Goal: Information Seeking & Learning: Compare options

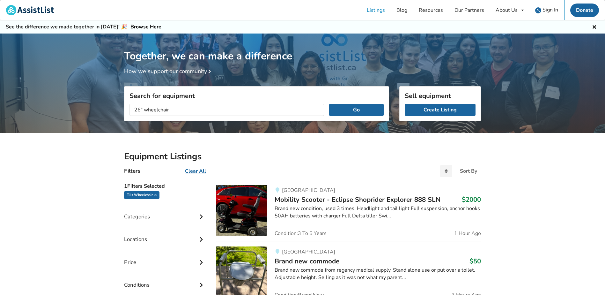
click at [329, 104] on button "Go" at bounding box center [356, 110] width 55 height 12
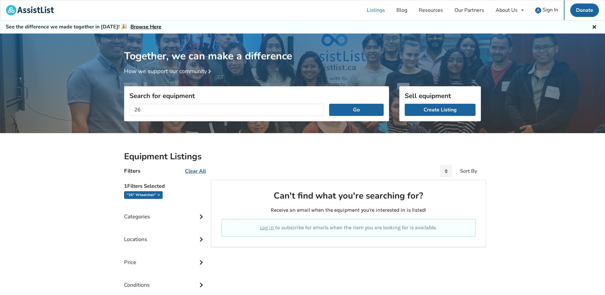
type input "2"
type input "tilt wheelchair"
click at [329, 104] on button "Go" at bounding box center [356, 110] width 55 height 12
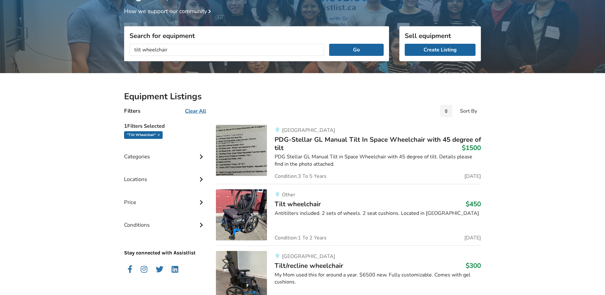
scroll to position [64, 0]
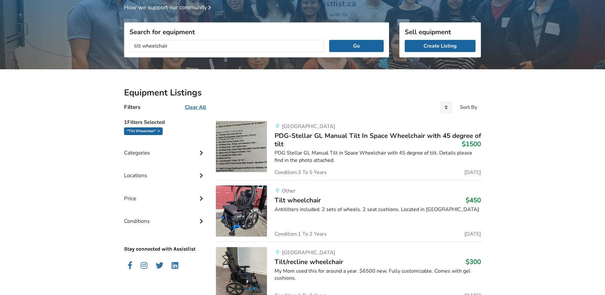
click at [241, 151] on img at bounding box center [241, 146] width 51 height 51
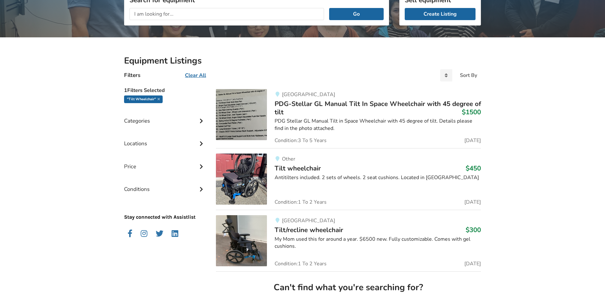
click at [326, 228] on span "Tilt/recline wheelchair" at bounding box center [309, 229] width 69 height 9
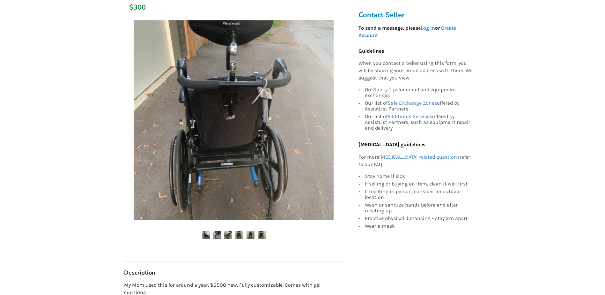
scroll to position [96, 0]
drag, startPoint x: 33, startPoint y: 9, endPoint x: 61, endPoint y: 134, distance: 128.5
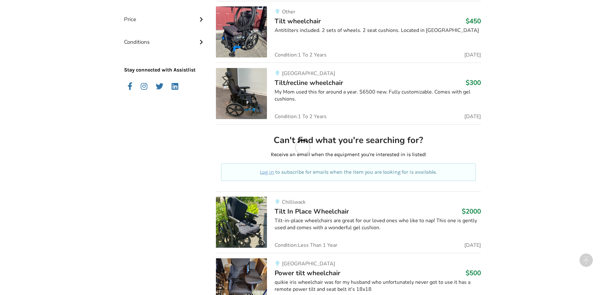
scroll to position [255, 0]
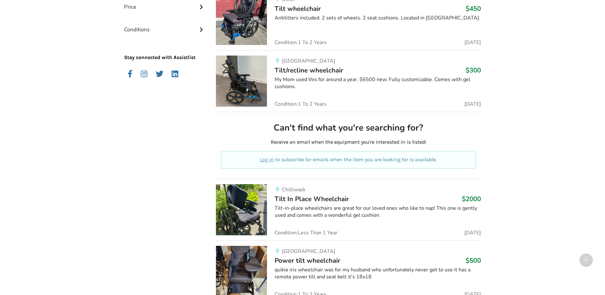
click at [315, 196] on span "Tilt In Place Wheelchair" at bounding box center [312, 198] width 74 height 9
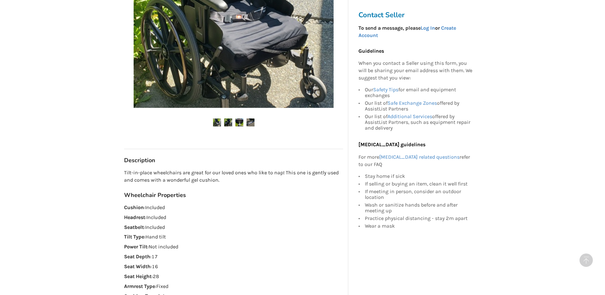
scroll to position [223, 0]
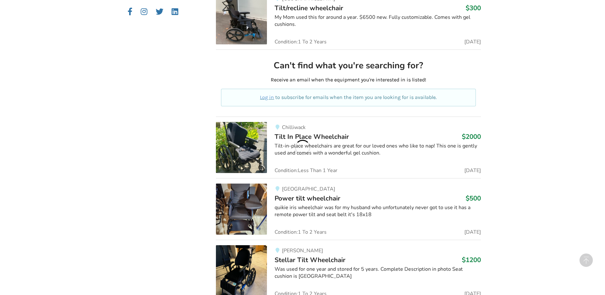
scroll to position [319, 0]
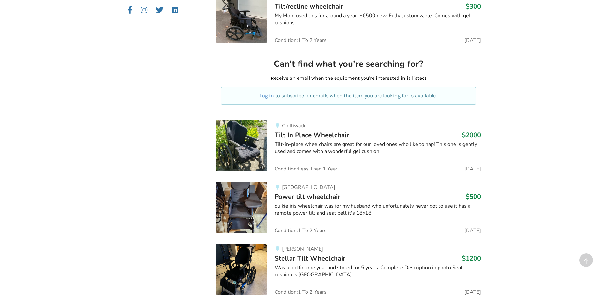
click at [323, 195] on span "Power tilt wheelchair" at bounding box center [308, 196] width 66 height 9
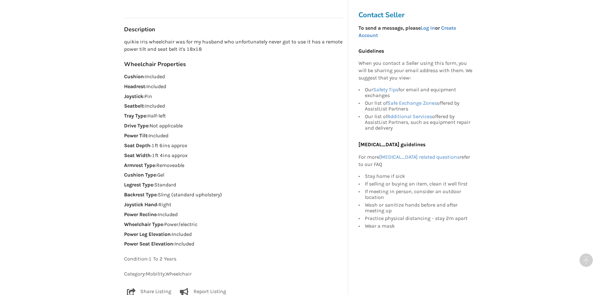
scroll to position [351, 0]
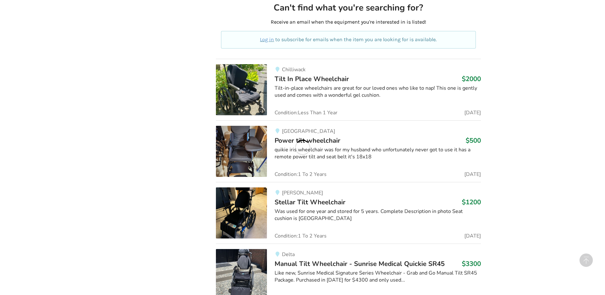
scroll to position [383, 0]
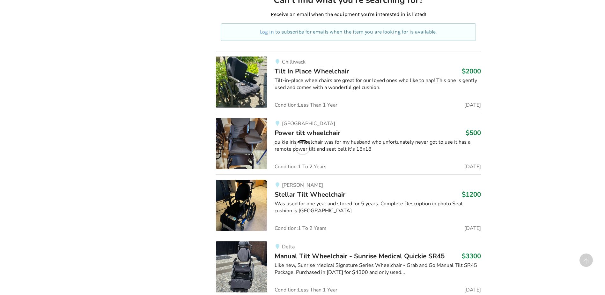
click at [345, 202] on div "Was used for one year and stored for 5 years. Complete Description in photo Sea…" at bounding box center [378, 207] width 206 height 15
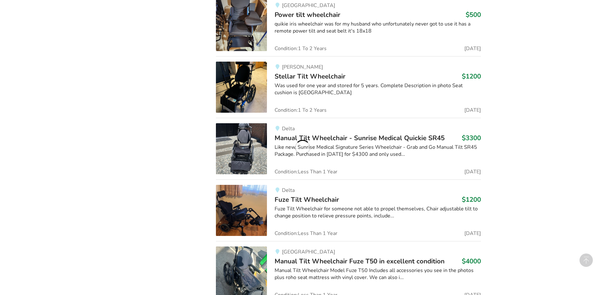
scroll to position [510, 0]
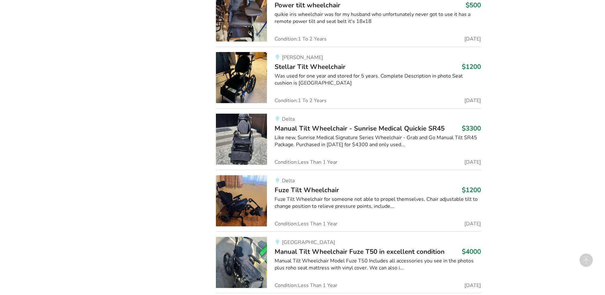
click at [328, 189] on span "Fuze Tilt Wheelchair" at bounding box center [307, 189] width 64 height 9
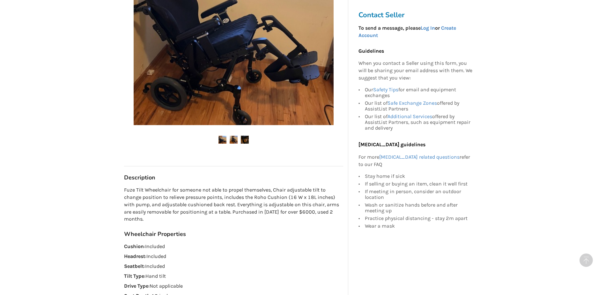
scroll to position [223, 0]
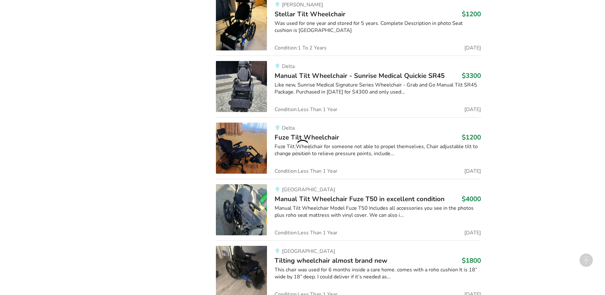
scroll to position [574, 0]
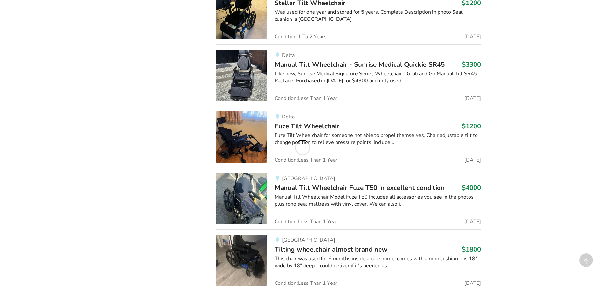
click at [322, 185] on span "Manual Tilt Wheelchair Fuze T50 in excellent condition" at bounding box center [360, 187] width 170 height 9
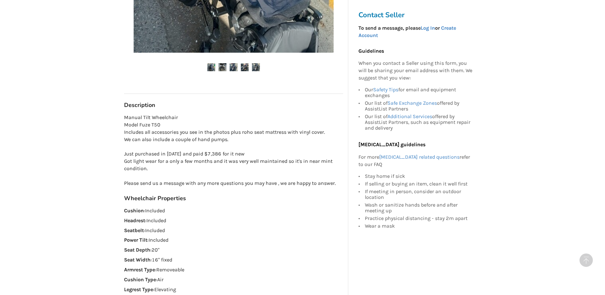
scroll to position [287, 0]
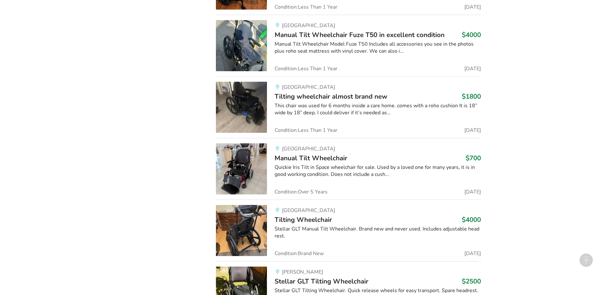
scroll to position [734, 0]
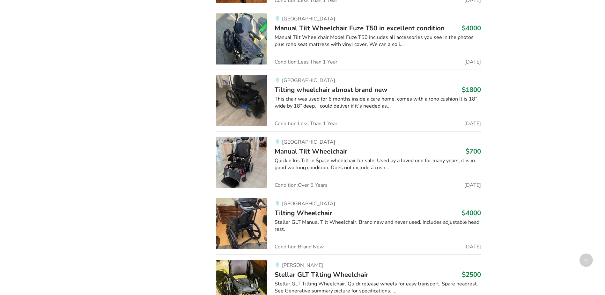
click at [330, 150] on span "Manual Tilt Wheelchair" at bounding box center [311, 151] width 73 height 9
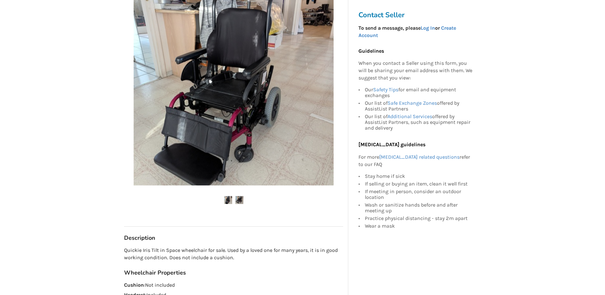
scroll to position [128, 0]
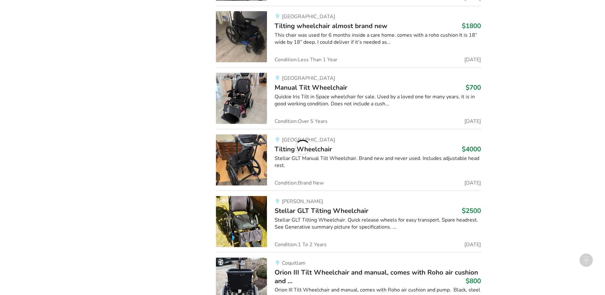
scroll to position [612, 0]
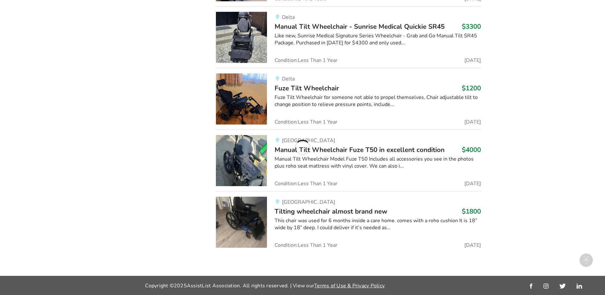
click at [341, 210] on span "Tilting wheelchair almost brand new" at bounding box center [331, 211] width 113 height 9
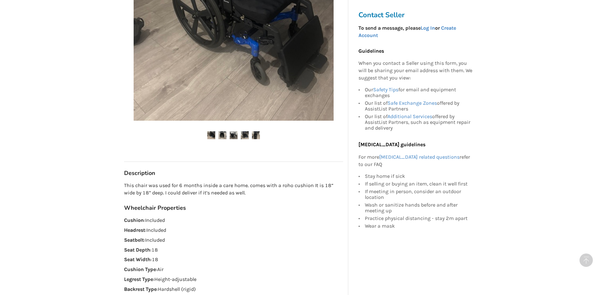
scroll to position [255, 0]
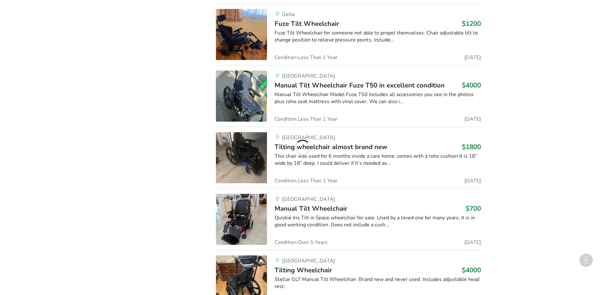
scroll to position [740, 0]
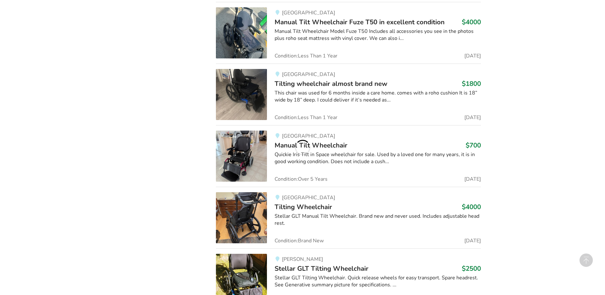
click at [322, 210] on span "Tilting Wheelchair" at bounding box center [303, 206] width 57 height 9
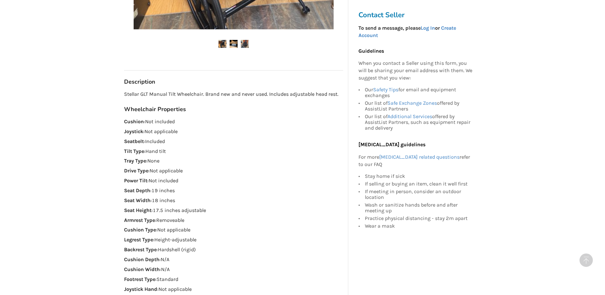
scroll to position [319, 0]
